Goal: Task Accomplishment & Management: Manage account settings

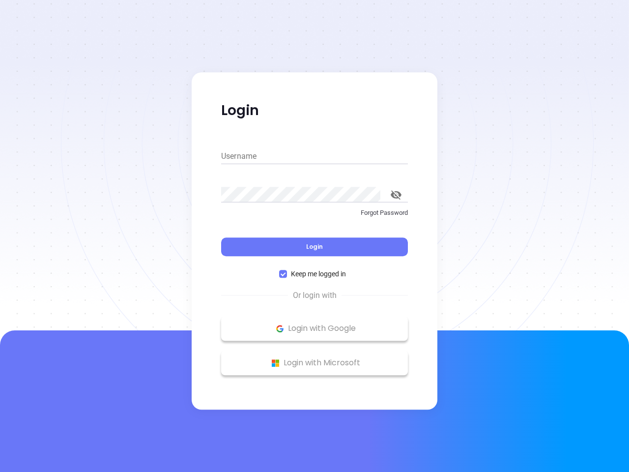
click at [314, 236] on div "Login" at bounding box center [314, 240] width 187 height 30
click at [314, 156] on input "Username" at bounding box center [314, 156] width 187 height 16
click at [396, 195] on icon "toggle password visibility" at bounding box center [396, 194] width 11 height 9
click at [314, 247] on span "Login" at bounding box center [314, 246] width 17 height 8
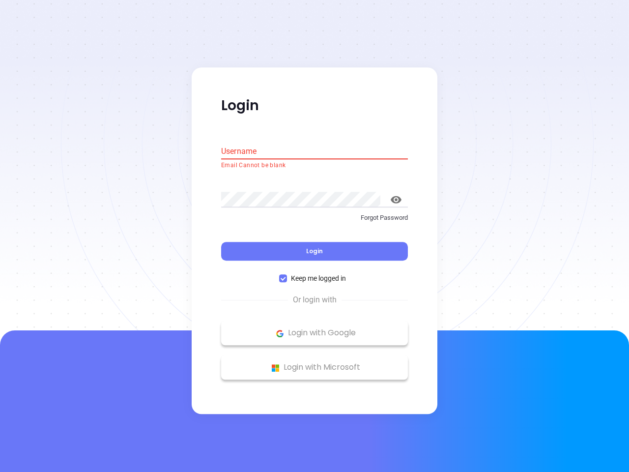
click at [314, 274] on span "Keep me logged in" at bounding box center [318, 278] width 63 height 11
click at [287, 275] on input "Keep me logged in" at bounding box center [283, 279] width 8 height 8
checkbox input "false"
click at [314, 328] on p "Login with Google" at bounding box center [314, 333] width 177 height 15
click at [314, 363] on p "Login with Microsoft" at bounding box center [314, 367] width 177 height 15
